Goal: Transaction & Acquisition: Purchase product/service

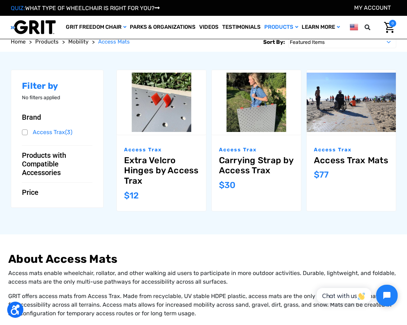
scroll to position [64, 0]
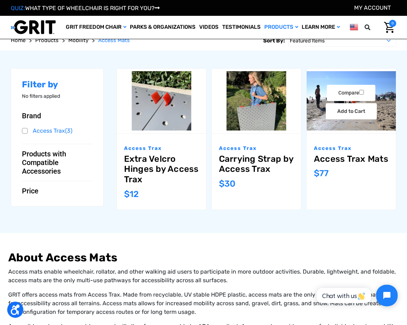
click at [371, 160] on link "Access Trax Mats" at bounding box center [351, 159] width 75 height 10
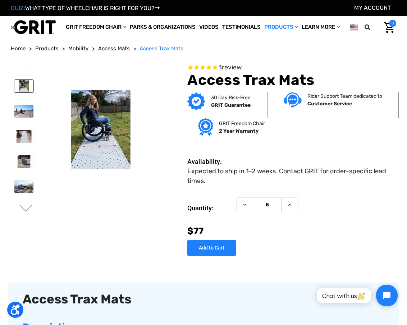
click at [22, 92] on img at bounding box center [23, 86] width 19 height 13
click at [28, 118] on img at bounding box center [23, 111] width 19 height 13
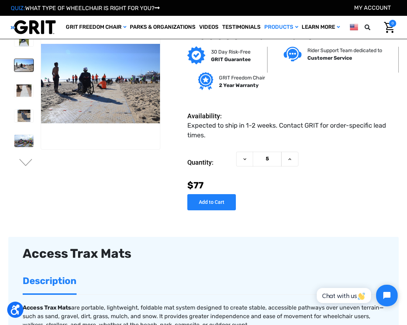
scroll to position [6, 0]
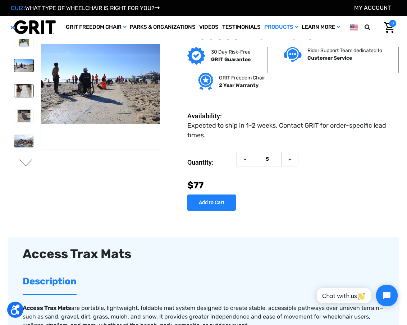
click at [20, 91] on img at bounding box center [23, 91] width 19 height 13
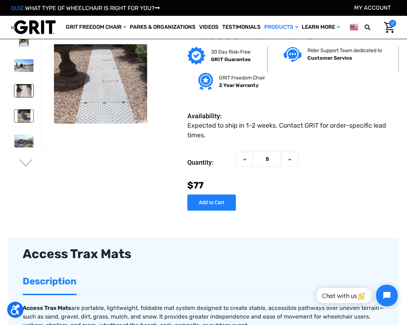
click at [23, 113] on img at bounding box center [23, 116] width 19 height 13
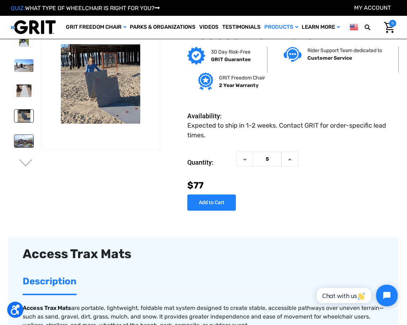
click at [22, 142] on img at bounding box center [23, 141] width 19 height 13
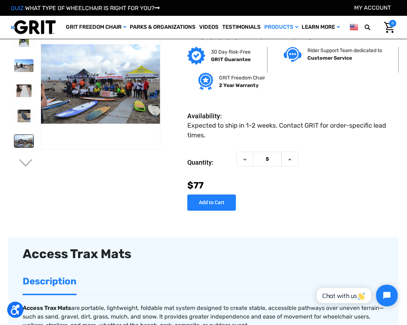
click at [28, 165] on button "Next" at bounding box center [25, 163] width 15 height 9
click at [25, 67] on img at bounding box center [23, 66] width 19 height 13
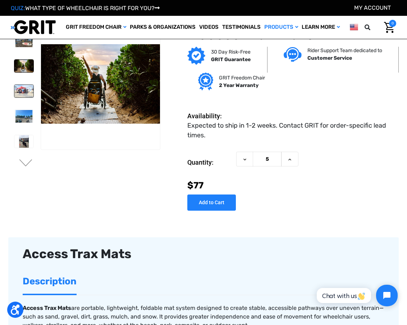
click at [26, 88] on img at bounding box center [23, 91] width 19 height 13
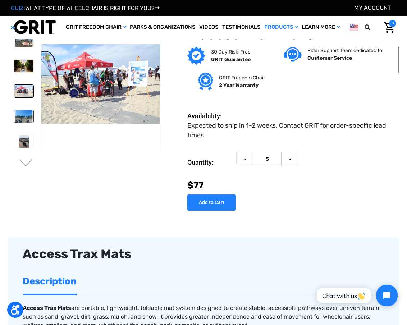
click at [24, 114] on img at bounding box center [23, 116] width 19 height 13
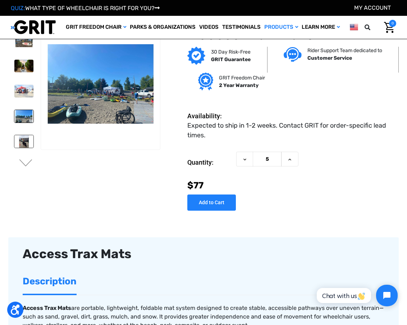
click at [23, 143] on img at bounding box center [23, 141] width 19 height 13
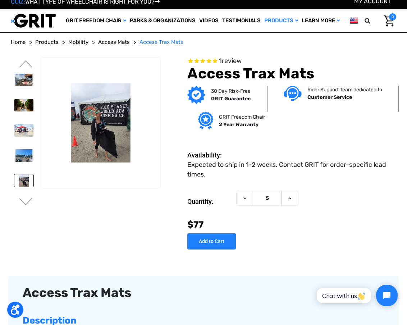
scroll to position [0, 0]
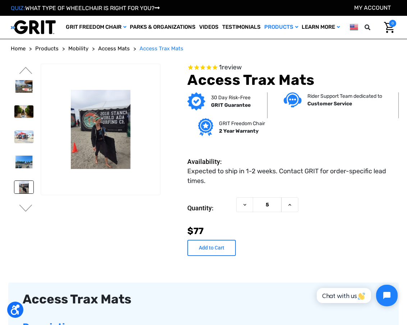
click at [224, 256] on input "Add to Cart" at bounding box center [211, 248] width 49 height 16
type input "Add to Cart"
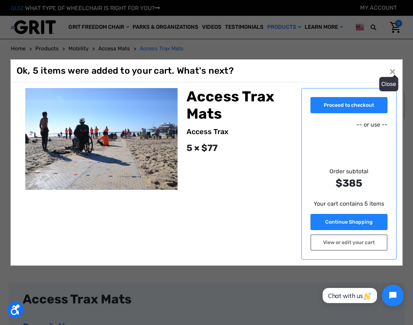
click at [394, 71] on button "Close ×" at bounding box center [392, 71] width 12 height 12
